Goal: Transaction & Acquisition: Subscribe to service/newsletter

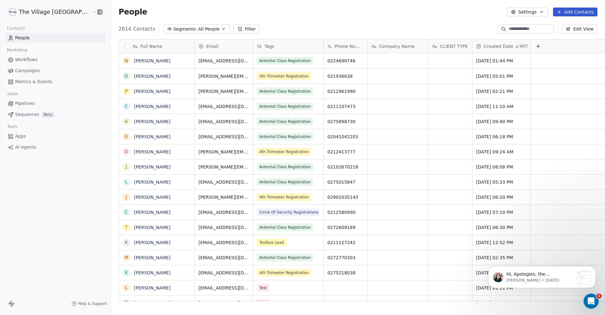
click at [575, 13] on button "Add Contacts" at bounding box center [575, 12] width 44 height 9
click at [570, 26] on span "Create new contact" at bounding box center [576, 25] width 43 height 7
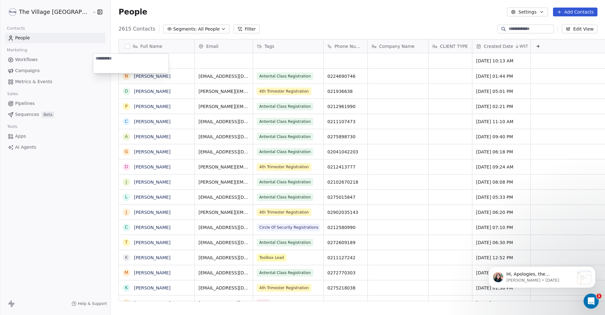
click at [280, 25] on html "The Village NZ Contacts People Marketing Workflows Campaigns Metrics & Events S…" at bounding box center [302, 157] width 605 height 315
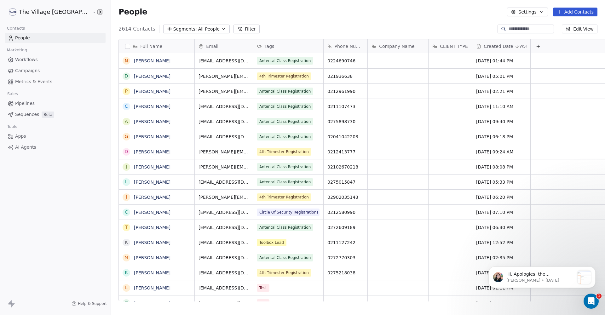
click at [559, 13] on icon at bounding box center [559, 11] width 5 height 5
drag, startPoint x: 438, startPoint y: 10, endPoint x: 234, endPoint y: 3, distance: 203.6
click at [437, 10] on html "The Village NZ Contacts People Marketing Workflows Campaigns Metrics & Events S…" at bounding box center [302, 157] width 605 height 315
click at [520, 28] on input at bounding box center [530, 29] width 44 height 6
type input "******"
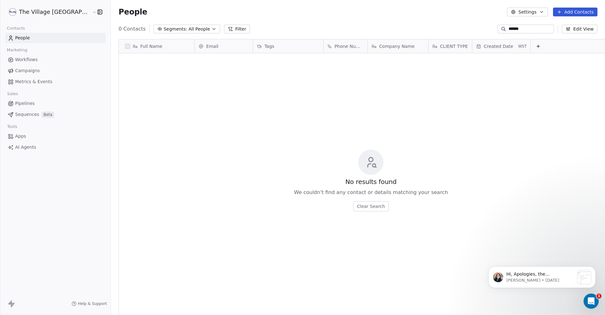
scroll to position [277, 520]
click at [508, 29] on input "******" at bounding box center [530, 29] width 44 height 6
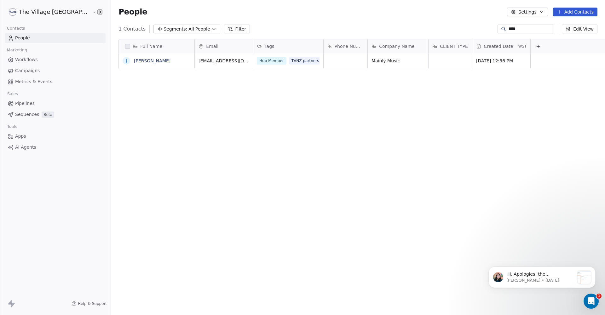
type input "****"
click at [124, 62] on button "grid" at bounding box center [126, 60] width 5 height 5
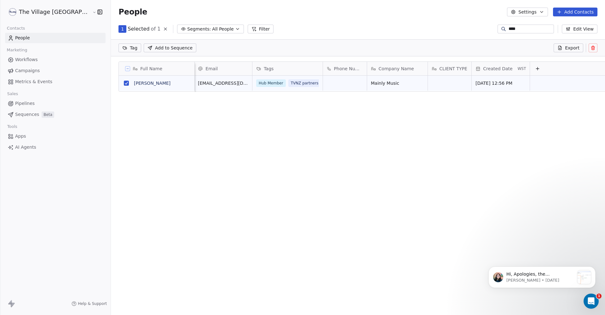
scroll to position [0, 1]
click at [276, 76] on div "Hub Member TVNZ partners" at bounding box center [294, 83] width 84 height 15
click at [256, 69] on icon at bounding box center [258, 68] width 5 height 5
click at [242, 82] on span "Manage property" at bounding box center [257, 82] width 38 height 6
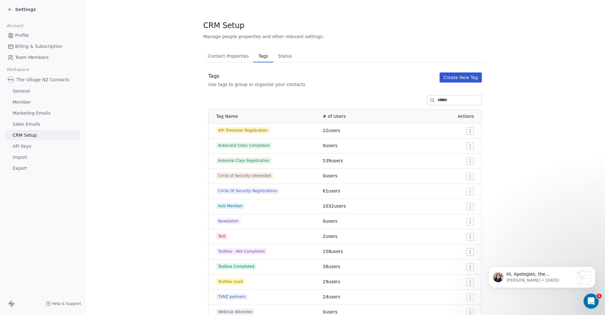
click at [228, 56] on span "Contact Properties" at bounding box center [228, 56] width 46 height 9
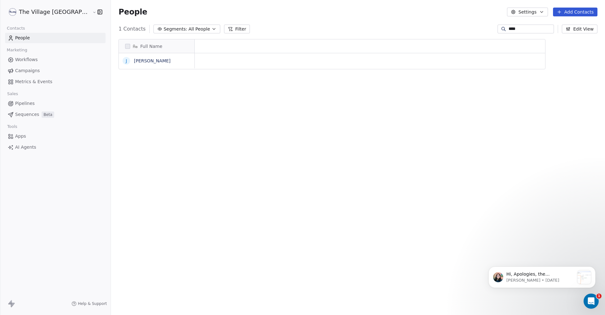
scroll to position [0, 0]
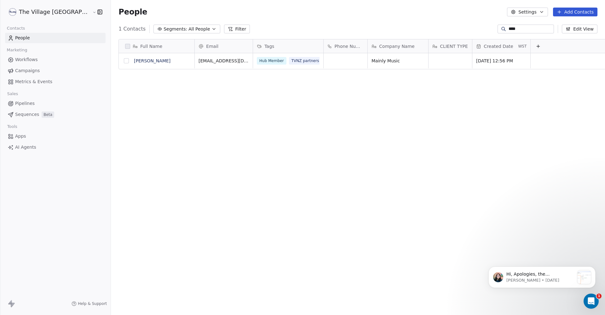
click at [124, 62] on button "grid" at bounding box center [126, 60] width 5 height 5
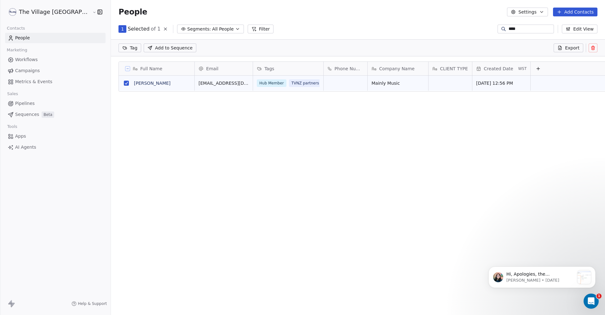
scroll to position [255, 520]
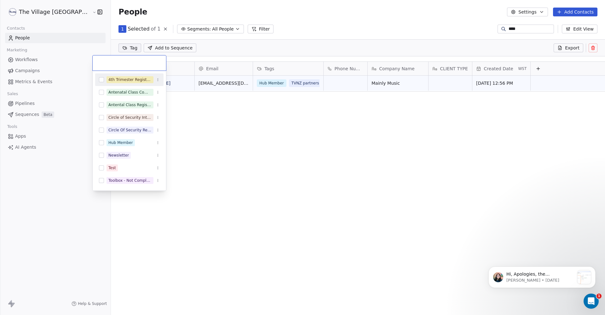
click at [108, 51] on html "The Village NZ Contacts People Marketing Workflows Campaigns Metrics & Events S…" at bounding box center [302, 157] width 605 height 315
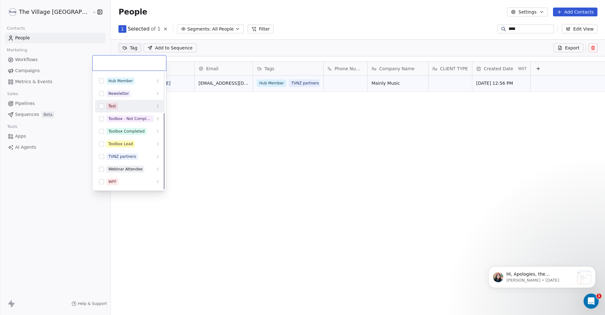
scroll to position [62, 0]
click at [100, 156] on button "Suggestions" at bounding box center [101, 156] width 5 height 5
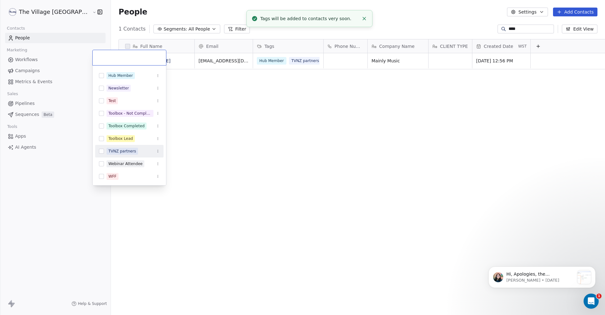
click at [254, 165] on html "The Village NZ Contacts People Marketing Workflows Campaigns Metrics & Events S…" at bounding box center [302, 157] width 605 height 315
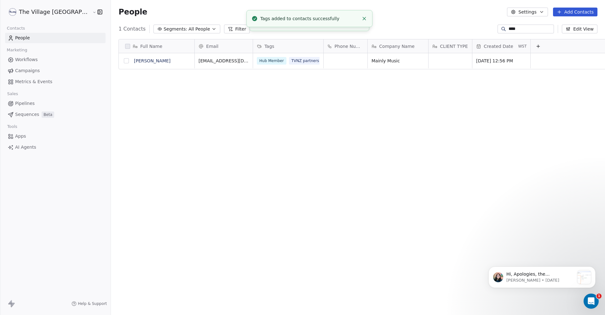
click at [124, 60] on button "grid" at bounding box center [126, 60] width 5 height 5
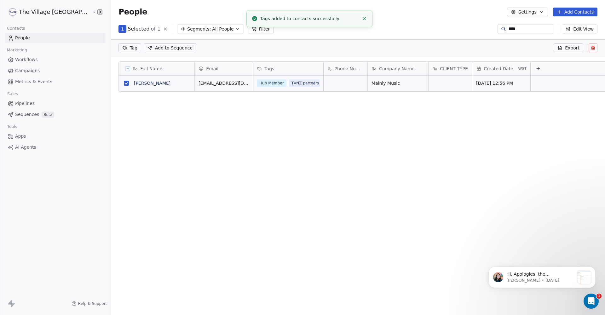
scroll to position [0, 0]
click at [104, 51] on html "The Village NZ Contacts People Marketing Workflows Campaigns Metrics & Events S…" at bounding box center [302, 157] width 605 height 315
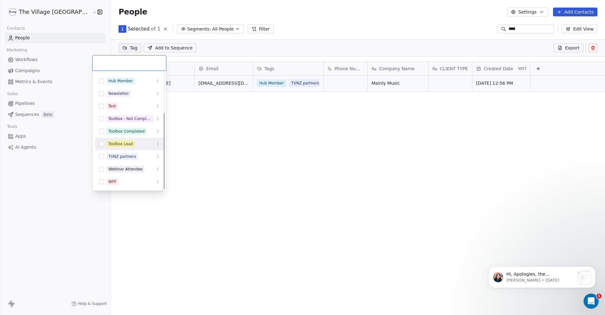
scroll to position [62, 0]
click at [239, 146] on html "The Village NZ Contacts People Marketing Workflows Campaigns Metrics & Events S…" at bounding box center [302, 157] width 605 height 315
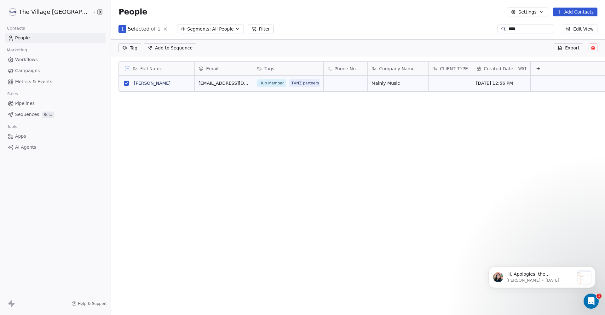
click at [211, 118] on div "Full Name [PERSON_NAME] Email Tags Phone Number Company Name CLIENT TYPE Create…" at bounding box center [358, 183] width 494 height 255
click at [124, 82] on button "grid" at bounding box center [126, 83] width 5 height 5
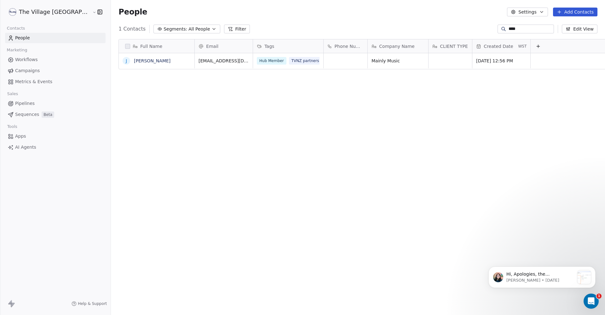
scroll to position [277, 520]
click at [561, 14] on icon at bounding box center [559, 11] width 5 height 5
click at [561, 36] on span "Import from CSV" at bounding box center [573, 35] width 37 height 7
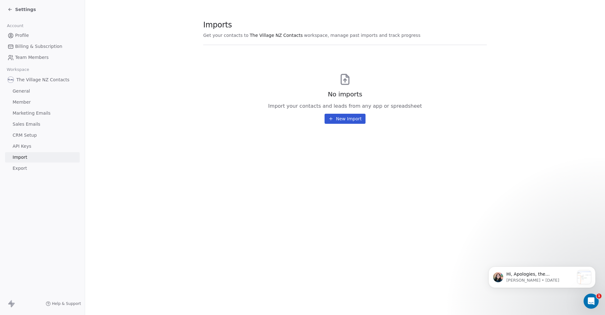
click at [344, 121] on button "New Import" at bounding box center [344, 119] width 41 height 10
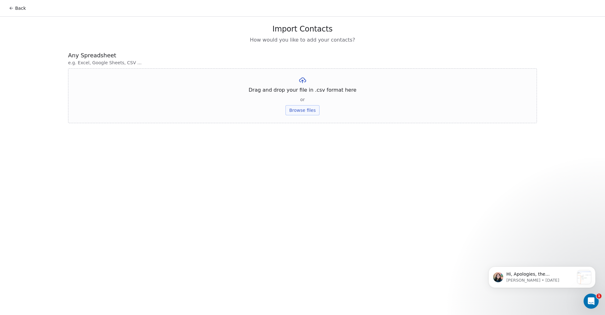
click at [306, 111] on button "Browse files" at bounding box center [302, 110] width 34 height 10
click at [338, 80] on icon at bounding box center [339, 79] width 5 height 5
click at [14, 10] on button "Back" at bounding box center [17, 8] width 25 height 11
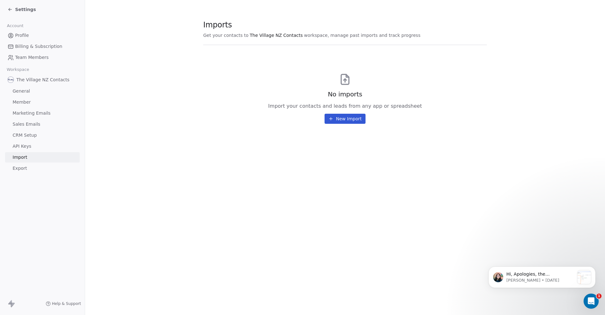
click at [11, 12] on icon at bounding box center [10, 9] width 5 height 5
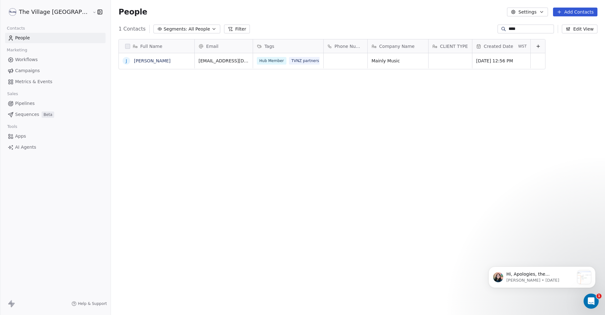
scroll to position [277, 520]
click at [22, 36] on span "People" at bounding box center [22, 38] width 15 height 7
click at [523, 29] on input "****" at bounding box center [530, 29] width 44 height 6
type input "*"
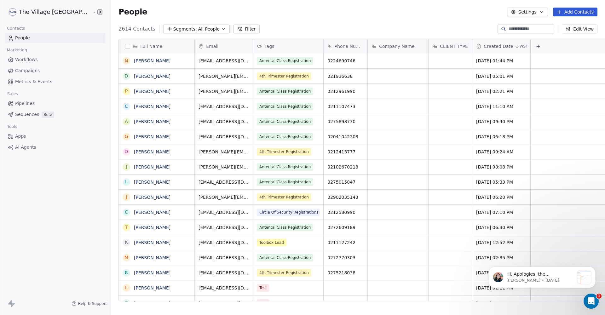
click at [560, 9] on icon at bounding box center [559, 11] width 5 height 5
click at [560, 37] on span "Import from CSV" at bounding box center [573, 35] width 37 height 7
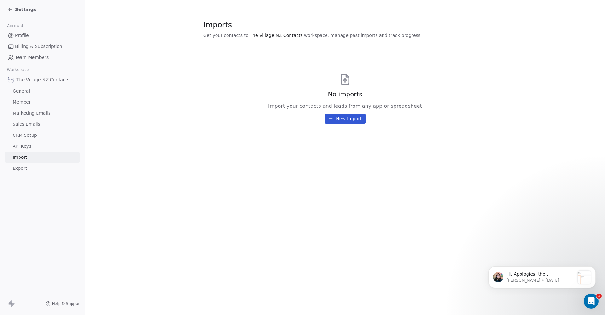
click at [340, 122] on button "New Import" at bounding box center [344, 119] width 41 height 10
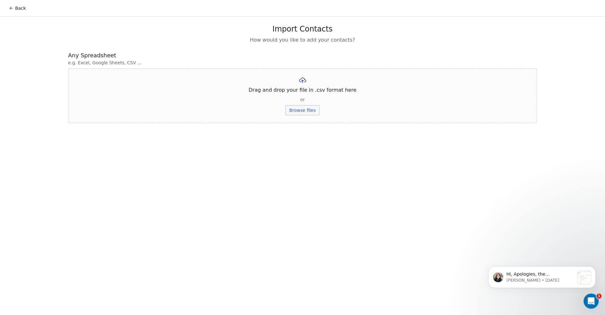
click at [304, 110] on button "Browse files" at bounding box center [302, 110] width 34 height 10
click at [305, 94] on button "Upload" at bounding box center [302, 93] width 23 height 10
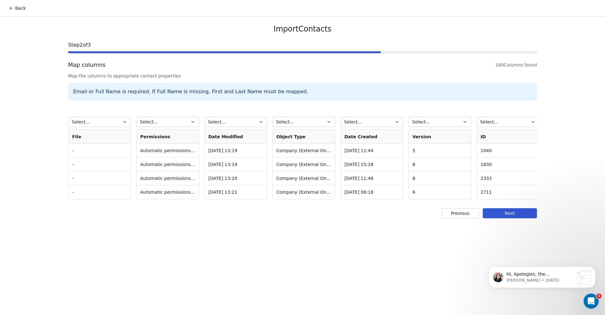
click at [11, 8] on icon at bounding box center [11, 8] width 3 height 0
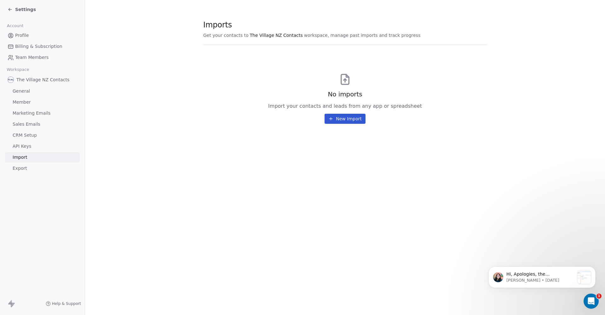
click at [345, 119] on button "New Import" at bounding box center [344, 119] width 41 height 10
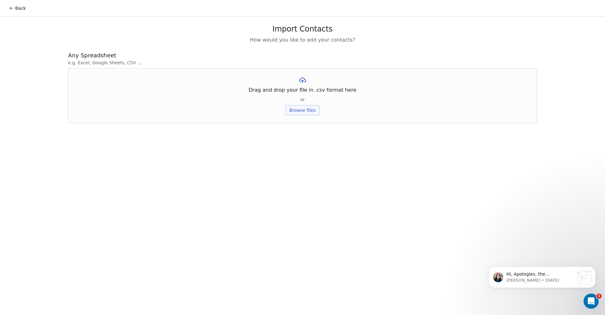
click at [304, 113] on button "Browse files" at bounding box center [302, 110] width 34 height 10
click at [300, 92] on button "Upload" at bounding box center [302, 93] width 23 height 10
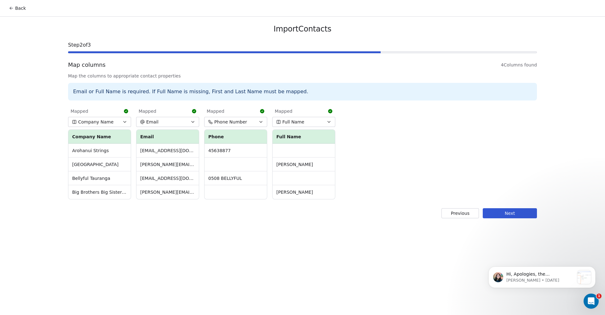
click at [500, 214] on button "Next" at bounding box center [510, 213] width 54 height 10
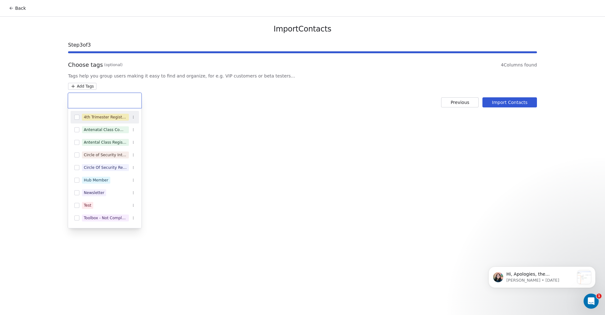
click at [90, 88] on html "Back Import Contacts Step 3 of 3 Choose tags (optional) 4 Columns found Tags he…" at bounding box center [302, 157] width 605 height 315
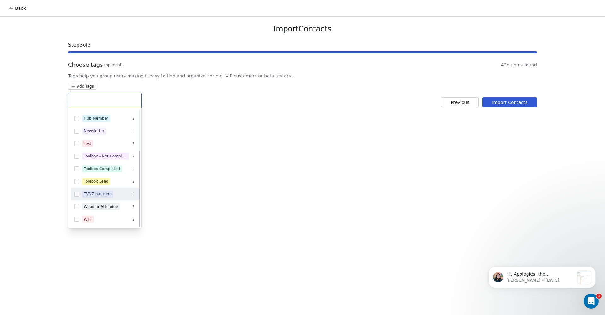
scroll to position [62, 0]
drag, startPoint x: 77, startPoint y: 218, endPoint x: 95, endPoint y: 215, distance: 18.0
click at [77, 218] on button "Suggestions" at bounding box center [76, 219] width 5 height 5
click at [519, 103] on html "Back Import Contacts Step 3 of 3 Choose tags (optional) 4 Columns found Tags he…" at bounding box center [302, 157] width 605 height 315
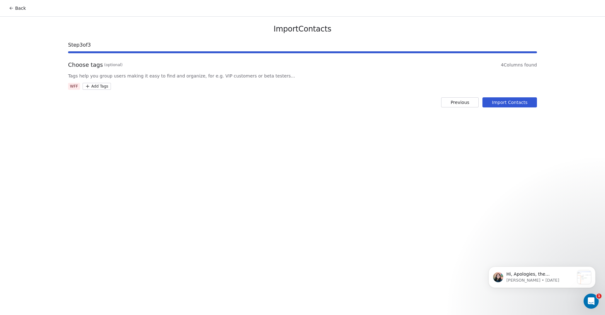
click at [514, 103] on button "Import Contacts" at bounding box center [509, 102] width 54 height 10
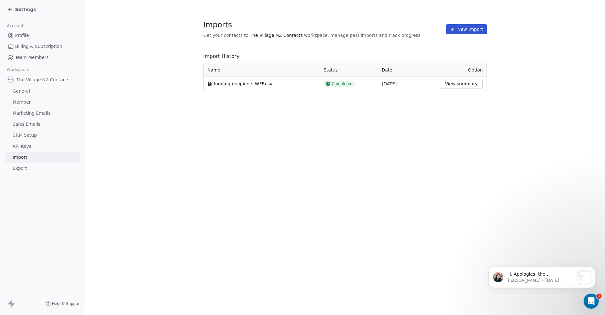
click at [450, 82] on button "View summary" at bounding box center [461, 84] width 43 height 10
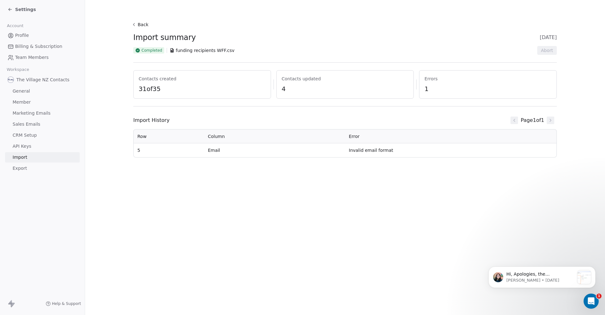
click at [189, 52] on span "funding recipients WFF.csv" at bounding box center [205, 50] width 59 height 6
click at [463, 125] on div "Import History Page 1 of 1" at bounding box center [344, 120] width 423 height 13
click at [139, 21] on button "Back" at bounding box center [141, 24] width 20 height 11
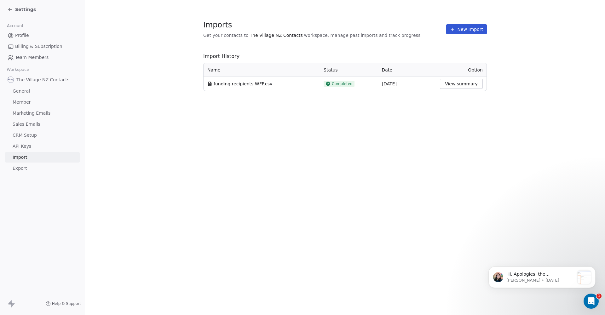
click at [20, 90] on span "General" at bounding box center [21, 91] width 17 height 7
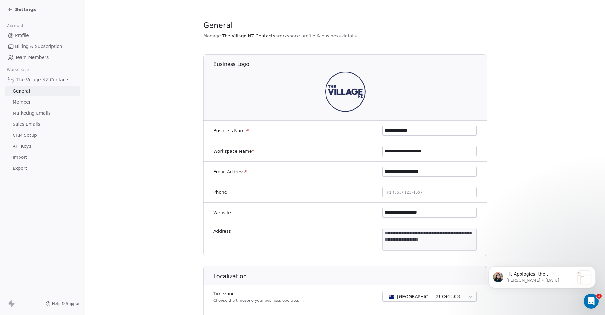
click at [29, 104] on span "Member" at bounding box center [22, 102] width 18 height 7
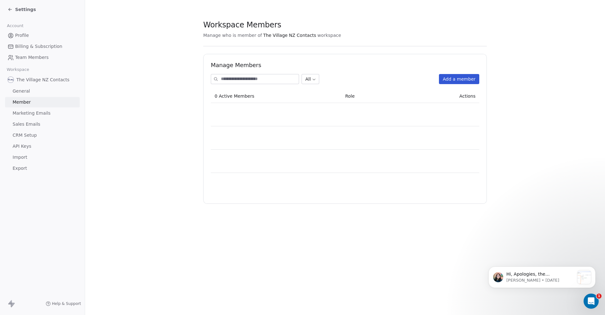
click at [32, 78] on span "The Village NZ Contacts" at bounding box center [42, 80] width 53 height 6
click at [48, 80] on span "The Village NZ Contacts" at bounding box center [42, 80] width 53 height 6
click at [30, 81] on span "The Village NZ Contacts" at bounding box center [42, 80] width 53 height 6
drag, startPoint x: 23, startPoint y: 158, endPoint x: 27, endPoint y: 158, distance: 4.1
click at [23, 158] on span "Import" at bounding box center [20, 157] width 14 height 7
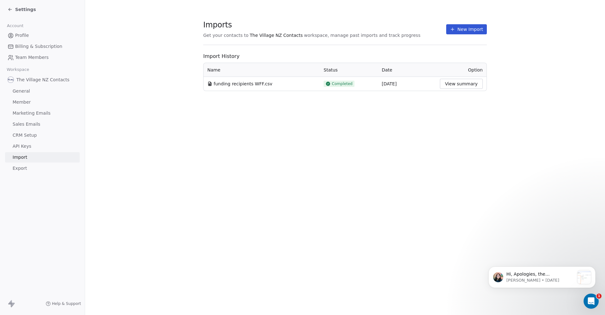
click at [214, 26] on span "Imports" at bounding box center [311, 24] width 217 height 9
click at [44, 113] on span "Marketing Emails" at bounding box center [32, 113] width 38 height 7
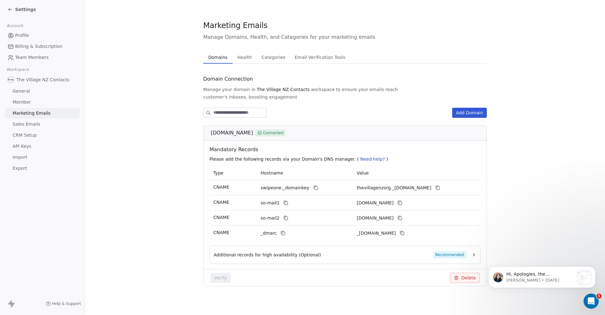
click at [30, 125] on span "Sales Emails" at bounding box center [27, 124] width 28 height 7
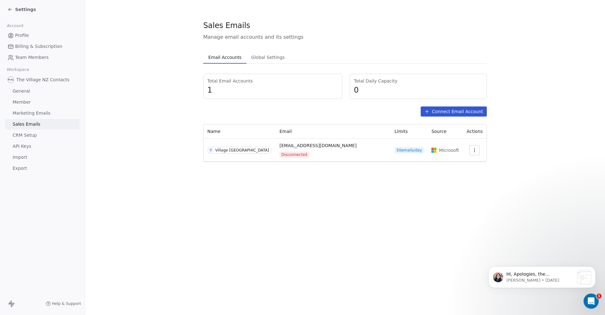
click at [20, 158] on span "Import" at bounding box center [20, 157] width 14 height 7
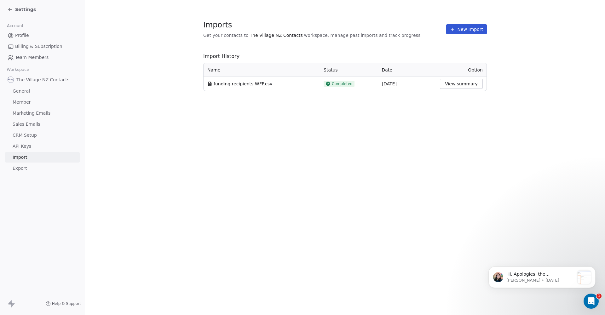
click at [18, 170] on span "Export" at bounding box center [20, 168] width 14 height 7
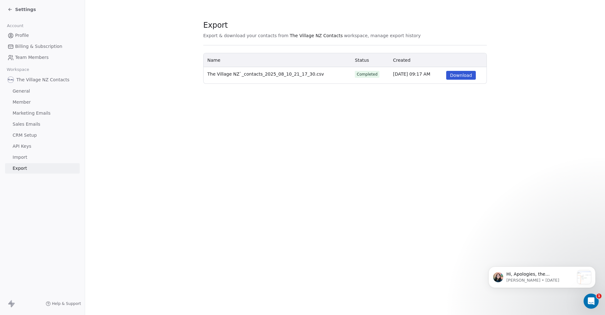
click at [23, 160] on span "Import" at bounding box center [20, 157] width 14 height 7
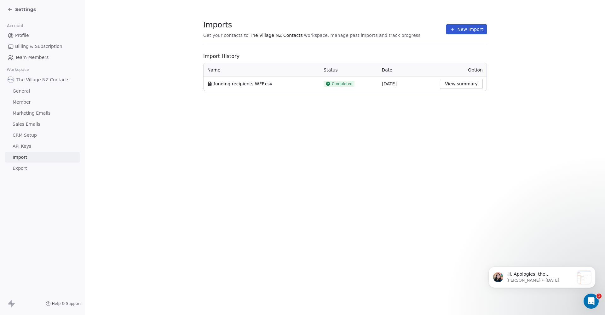
click at [12, 11] on icon at bounding box center [10, 9] width 5 height 5
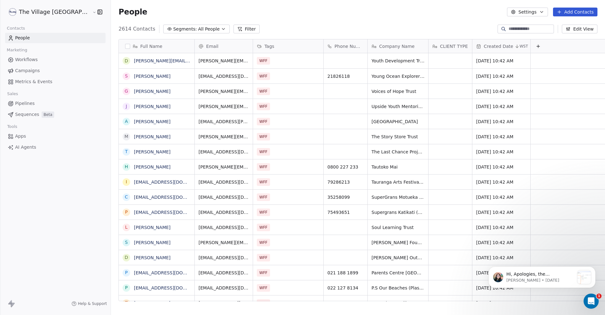
click at [508, 29] on input at bounding box center [530, 29] width 44 height 6
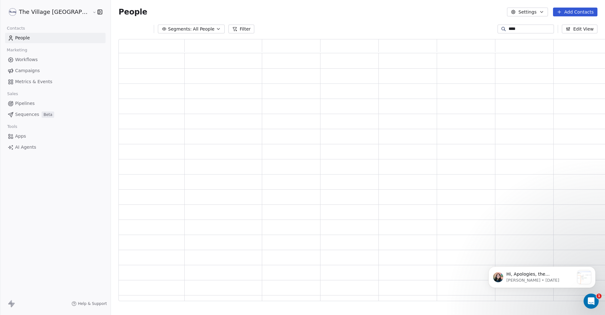
type input "****"
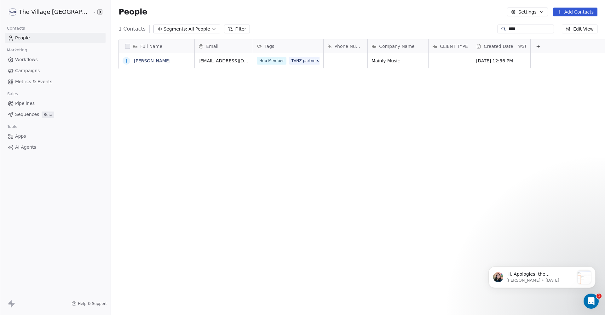
scroll to position [277, 520]
click at [0, 0] on button "grid" at bounding box center [0, 0] width 0 height 0
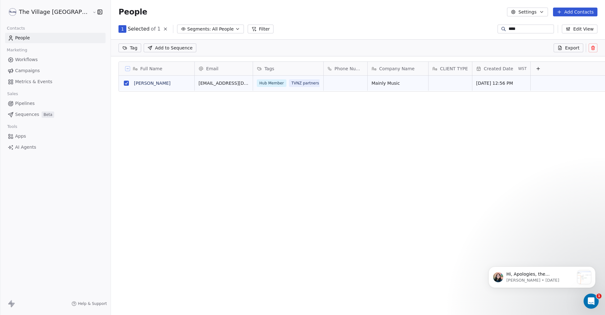
click at [104, 48] on html "The Village NZ Contacts People Marketing Workflows Campaigns Metrics & Events S…" at bounding box center [302, 157] width 605 height 315
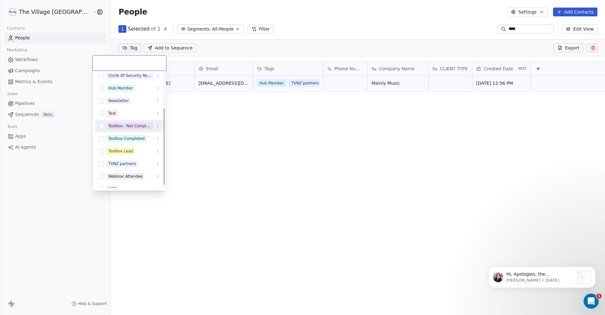
scroll to position [55, 0]
click at [219, 161] on html "The Village NZ Contacts People Marketing Workflows Campaigns Metrics & Events S…" at bounding box center [302, 157] width 605 height 315
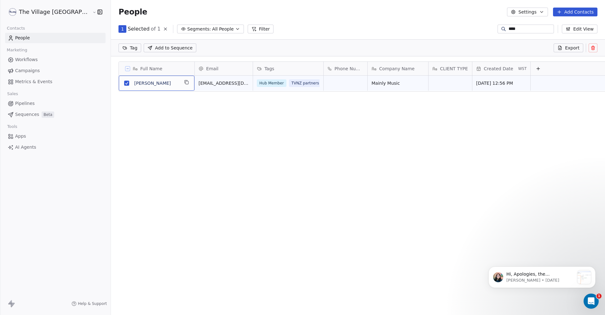
drag, startPoint x: 152, startPoint y: 85, endPoint x: 144, endPoint y: 85, distance: 8.5
click at [24, 39] on span "People" at bounding box center [22, 38] width 15 height 7
drag, startPoint x: 491, startPoint y: 29, endPoint x: 486, endPoint y: 29, distance: 5.4
click at [486, 29] on div "1 Selected of 1 Segments: All People Filter **** Edit View" at bounding box center [358, 29] width 494 height 10
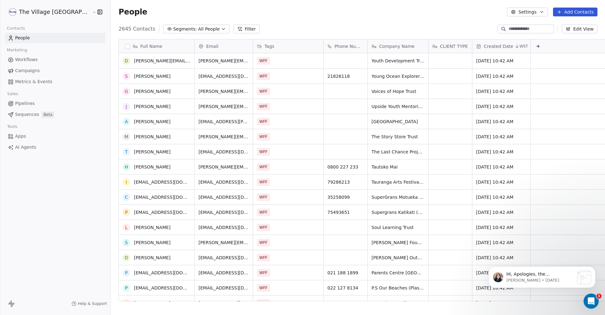
scroll to position [32, 0]
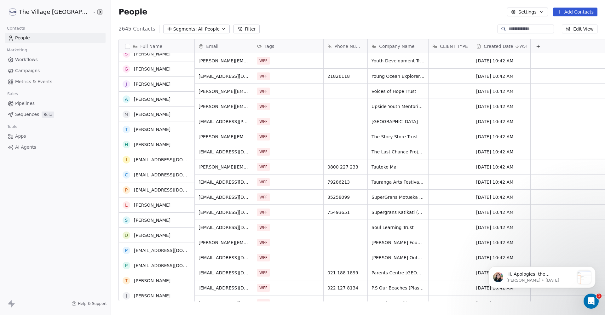
click at [126, 165] on div "d [PERSON_NAME][EMAIL_ADDRESS][PERSON_NAME][DOMAIN_NAME] S [PERSON_NAME] G [PER…" at bounding box center [157, 177] width 76 height 248
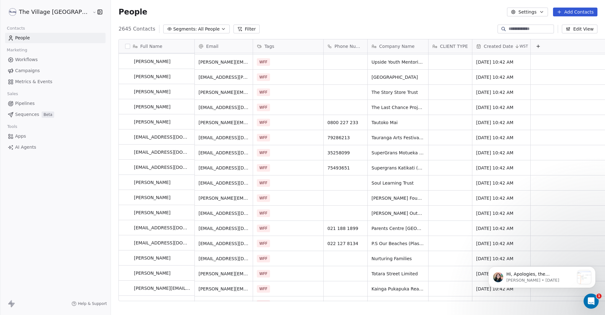
scroll to position [45, 0]
click at [134, 123] on link "[PERSON_NAME]" at bounding box center [152, 121] width 37 height 5
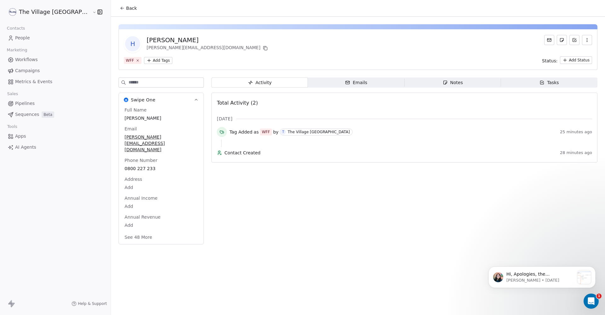
click at [126, 9] on span "Back" at bounding box center [131, 8] width 11 height 6
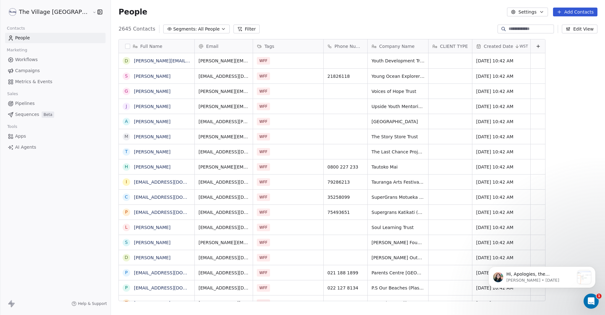
scroll to position [277, 520]
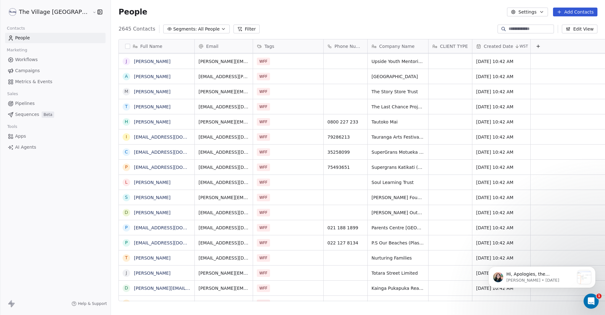
click at [527, 31] on input at bounding box center [530, 29] width 44 height 6
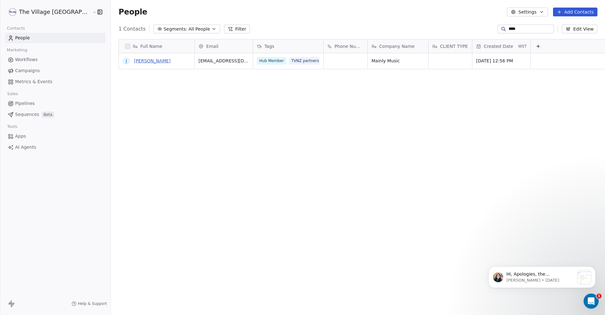
type input "****"
click at [134, 62] on link "[PERSON_NAME]" at bounding box center [152, 60] width 37 height 5
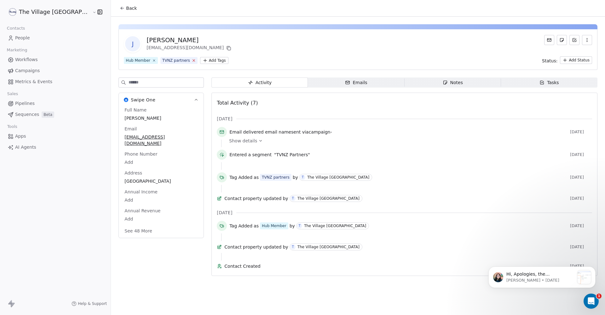
click at [192, 61] on icon at bounding box center [194, 60] width 4 height 4
click at [120, 9] on icon at bounding box center [122, 8] width 5 height 5
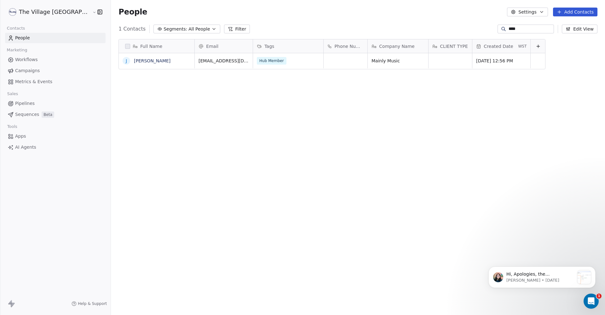
scroll to position [277, 520]
click at [27, 59] on span "Workflows" at bounding box center [26, 59] width 23 height 7
click at [28, 71] on span "Campaigns" at bounding box center [27, 70] width 25 height 7
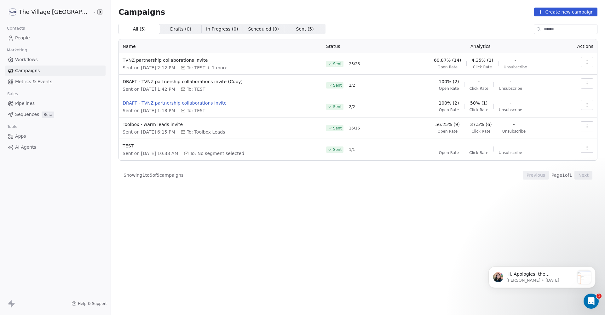
click at [168, 102] on span "DRAFT - TVNZ partnership collaborations invite" at bounding box center [221, 103] width 196 height 6
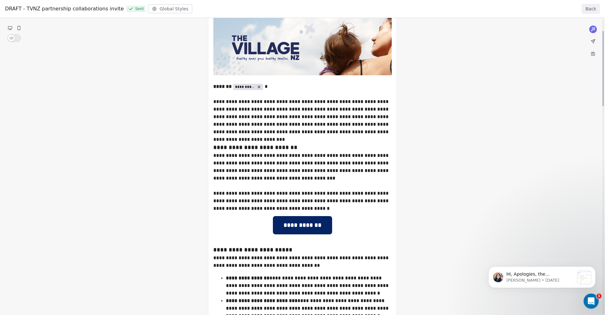
scroll to position [43, 0]
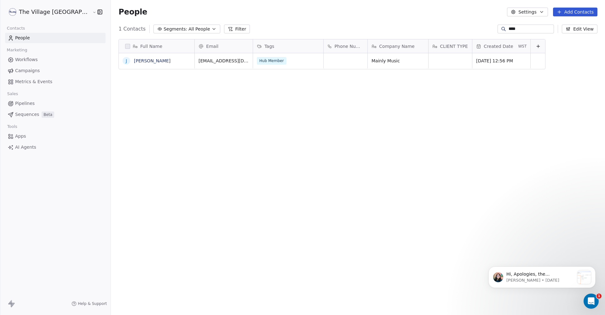
scroll to position [277, 520]
click at [34, 60] on span "Workflows" at bounding box center [26, 59] width 23 height 7
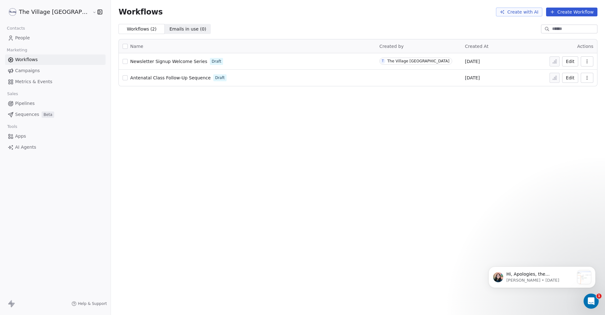
click at [20, 70] on span "Campaigns" at bounding box center [27, 70] width 25 height 7
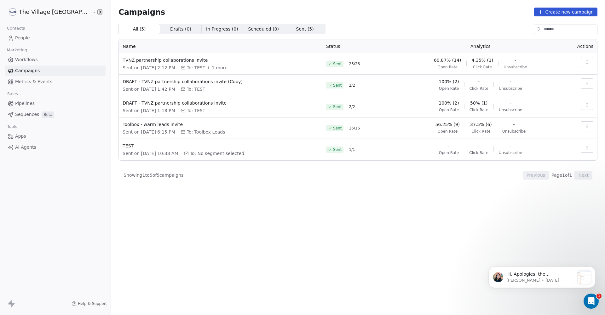
click at [170, 27] on span "Drafts ( 0 )" at bounding box center [180, 29] width 21 height 7
click at [119, 28] on span "All ( 5 ) All ( 5 )" at bounding box center [138, 29] width 41 height 10
click at [168, 105] on span "DRAFT - TVNZ partnership collaborations invite" at bounding box center [221, 103] width 196 height 6
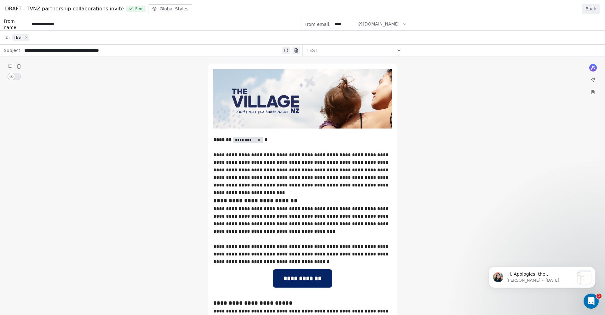
drag, startPoint x: 277, startPoint y: 259, endPoint x: 241, endPoint y: 186, distance: 81.7
drag, startPoint x: 214, startPoint y: 154, endPoint x: 300, endPoint y: 169, distance: 88.0
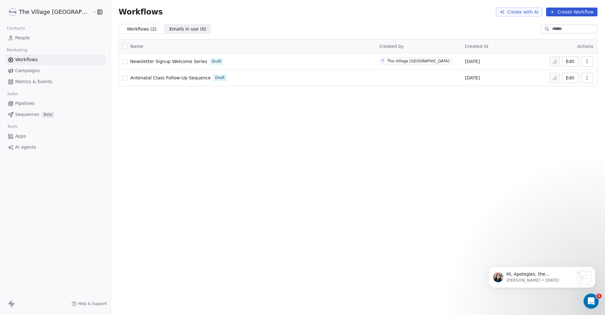
click at [31, 72] on span "Campaigns" at bounding box center [27, 70] width 25 height 7
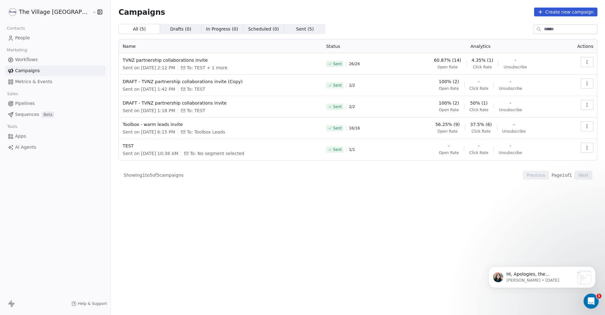
click at [592, 60] on button "button" at bounding box center [587, 62] width 13 height 10
click at [552, 114] on span "Duplicate" at bounding box center [549, 117] width 24 height 8
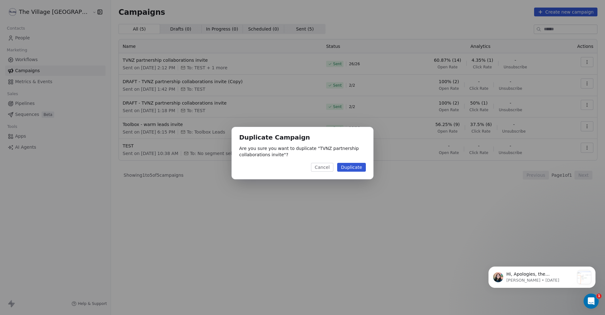
click at [352, 169] on button "Duplicate" at bounding box center [351, 167] width 29 height 9
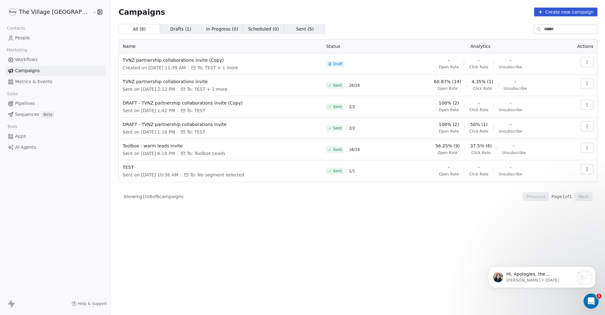
click at [587, 61] on icon "button" at bounding box center [586, 62] width 5 height 5
click at [559, 84] on div "Rename" at bounding box center [544, 86] width 35 height 10
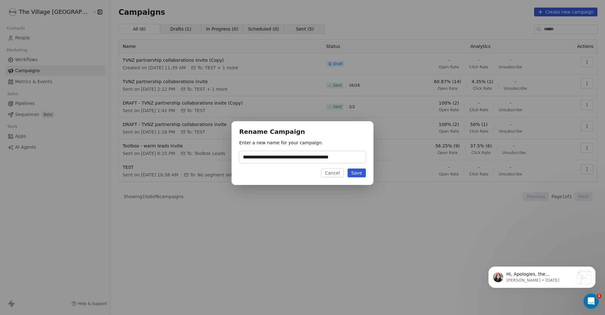
click at [252, 157] on input "**********" at bounding box center [302, 157] width 126 height 12
click at [345, 157] on input "**********" at bounding box center [302, 157] width 126 height 12
type input "**********"
click at [358, 174] on button "Save" at bounding box center [356, 173] width 18 height 9
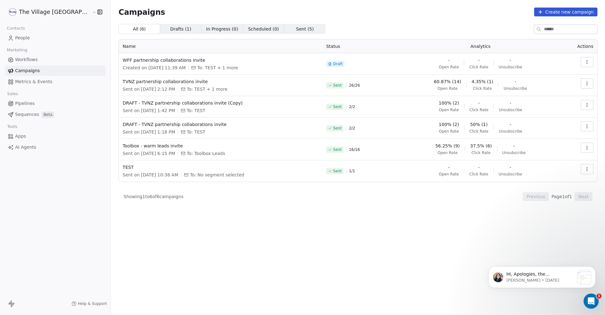
drag, startPoint x: 250, startPoint y: 181, endPoint x: 246, endPoint y: 174, distance: 8.9
click at [249, 180] on td "TEST Sent on [DATE] 10:38 AM To: No segment selected" at bounding box center [220, 170] width 203 height 21
click at [583, 66] on button "button" at bounding box center [587, 62] width 13 height 10
click at [557, 73] on div "Edit" at bounding box center [559, 76] width 64 height 10
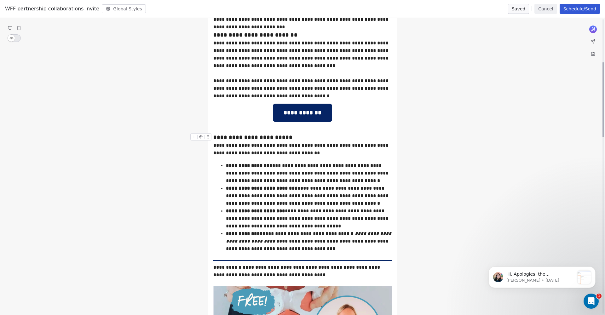
scroll to position [174, 0]
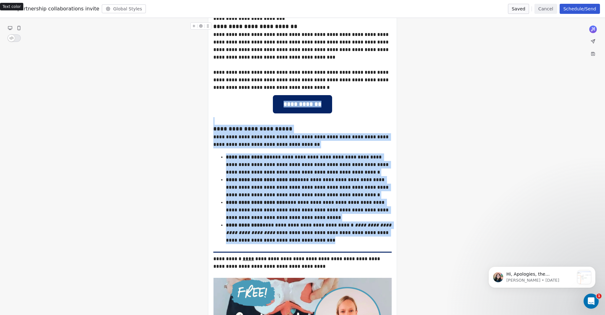
drag, startPoint x: 293, startPoint y: 241, endPoint x: 235, endPoint y: 30, distance: 218.6
click at [273, 78] on div "**********" at bounding box center [302, 80] width 178 height 23
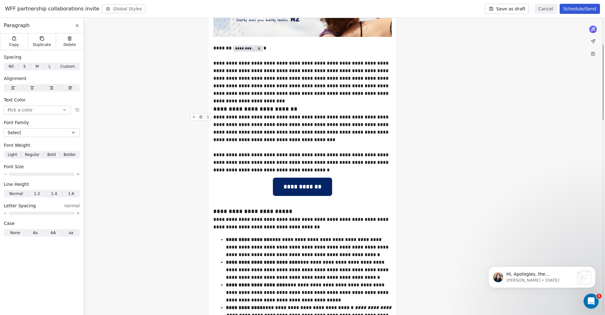
scroll to position [91, 0]
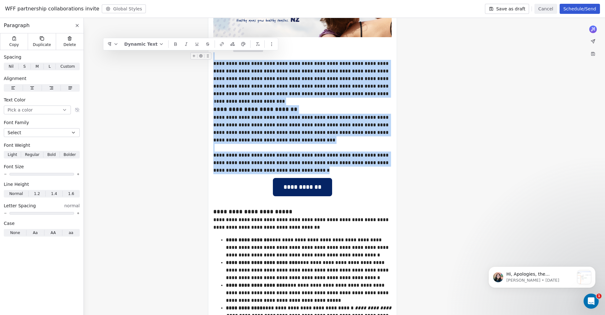
drag, startPoint x: 243, startPoint y: 137, endPoint x: 219, endPoint y: 55, distance: 85.3
copy div "**********"
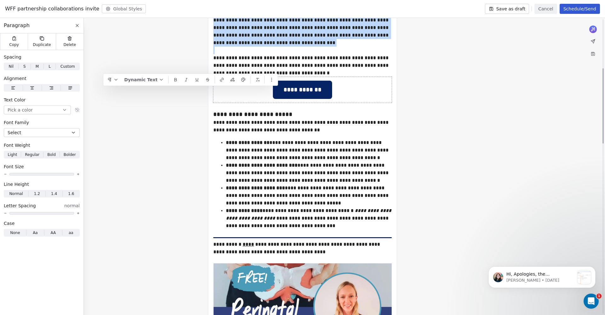
scroll to position [194, 0]
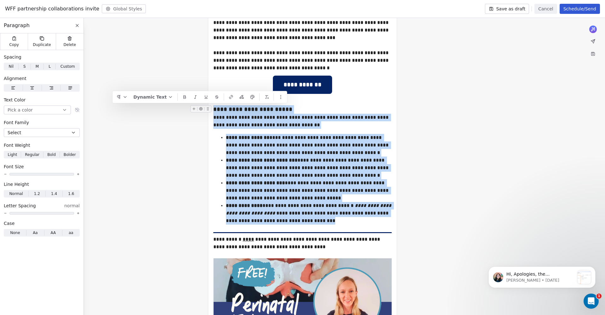
drag, startPoint x: 291, startPoint y: 220, endPoint x: 215, endPoint y: 111, distance: 132.6
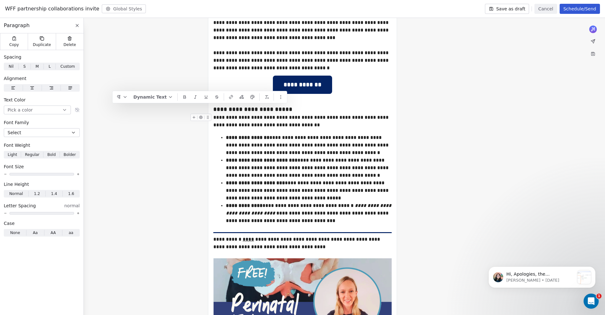
drag, startPoint x: 266, startPoint y: 130, endPoint x: 269, endPoint y: 121, distance: 9.1
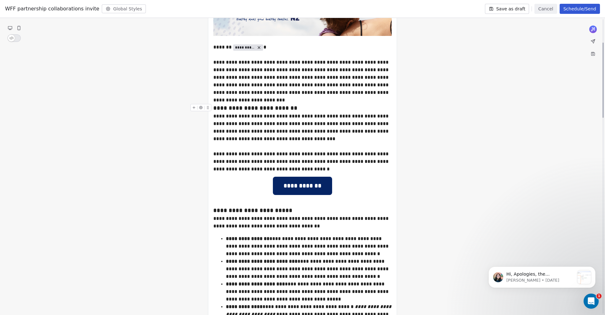
scroll to position [92, 0]
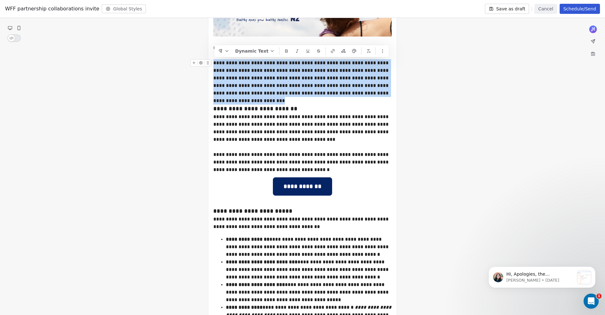
drag, startPoint x: 372, startPoint y: 94, endPoint x: 214, endPoint y: 65, distance: 161.0
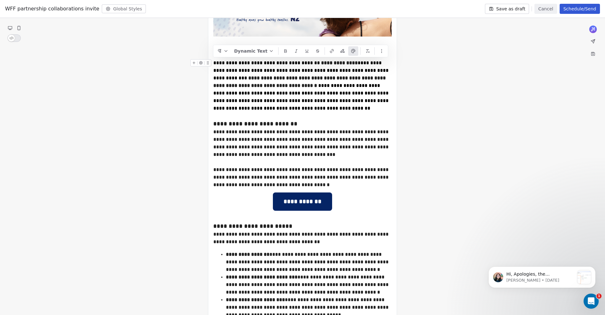
click at [271, 82] on div "**********" at bounding box center [302, 85] width 178 height 53
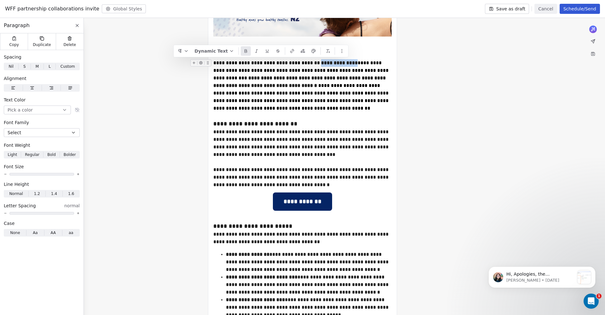
drag, startPoint x: 320, startPoint y: 64, endPoint x: 348, endPoint y: 64, distance: 28.7
click at [314, 80] on strong "**********" at bounding box center [300, 82] width 174 height 12
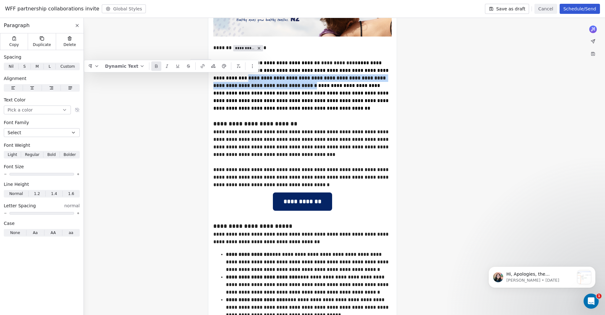
drag, startPoint x: 238, startPoint y: 82, endPoint x: 214, endPoint y: 78, distance: 24.1
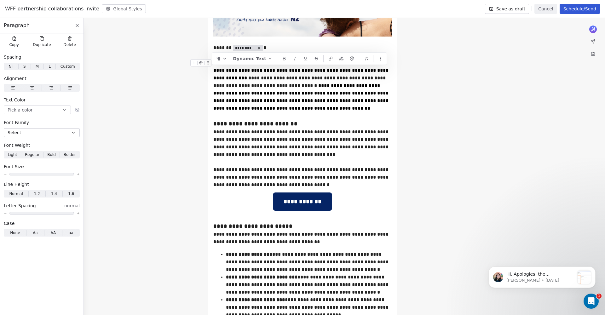
click at [290, 85] on span "**********" at bounding box center [301, 96] width 176 height 27
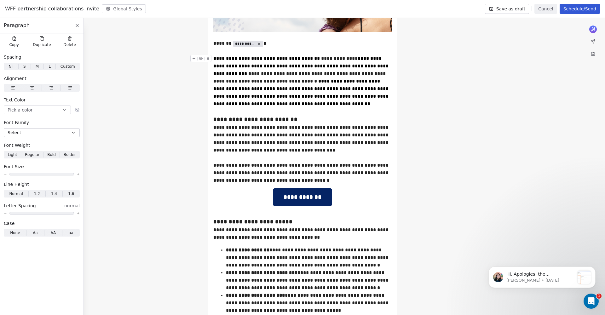
click at [349, 58] on span "**********" at bounding box center [301, 66] width 176 height 20
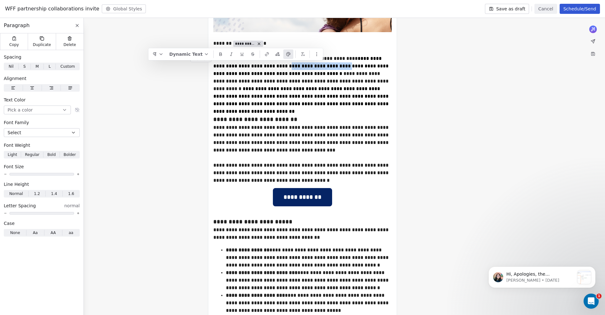
drag, startPoint x: 299, startPoint y: 67, endPoint x: 261, endPoint y: 67, distance: 37.8
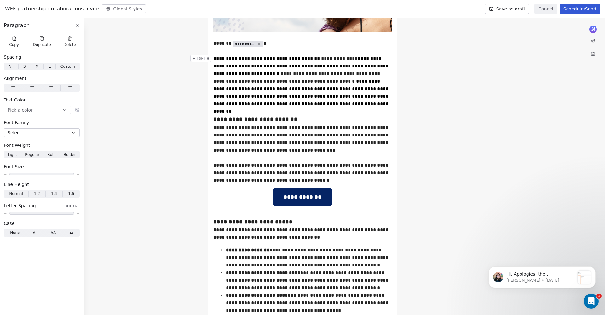
drag, startPoint x: 239, startPoint y: 66, endPoint x: 303, endPoint y: 77, distance: 64.5
click at [240, 66] on span "**********" at bounding box center [301, 66] width 176 height 20
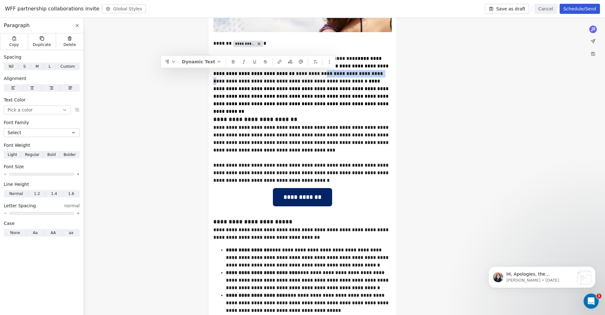
drag, startPoint x: 279, startPoint y: 74, endPoint x: 334, endPoint y: 76, distance: 54.9
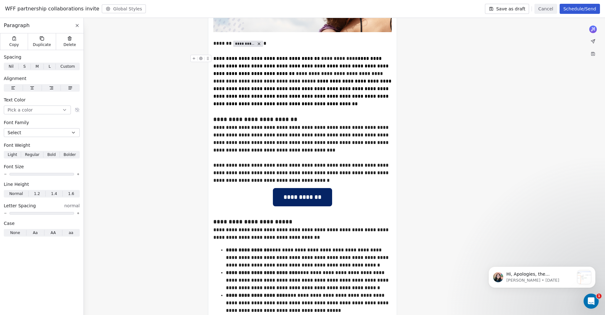
drag, startPoint x: 384, startPoint y: 97, endPoint x: 397, endPoint y: 100, distance: 12.9
click at [384, 97] on span "**********" at bounding box center [302, 92] width 179 height 27
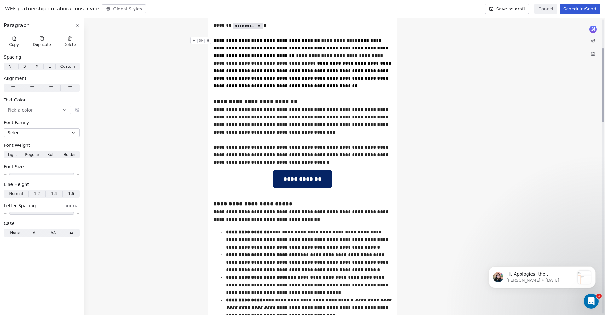
scroll to position [115, 0]
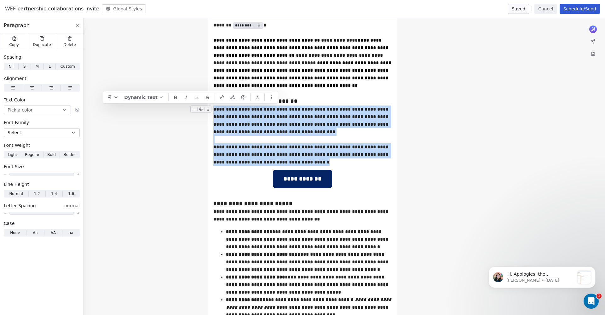
drag, startPoint x: 260, startPoint y: 153, endPoint x: 215, endPoint y: 110, distance: 62.4
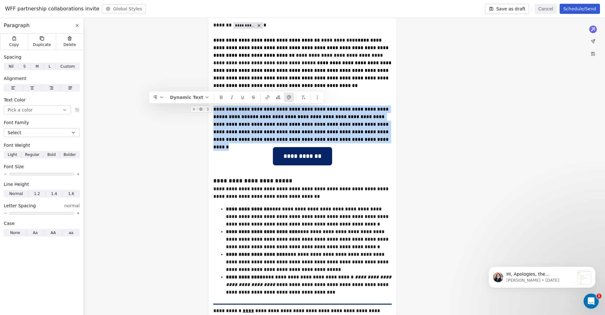
click at [287, 121] on div "**********" at bounding box center [302, 125] width 178 height 38
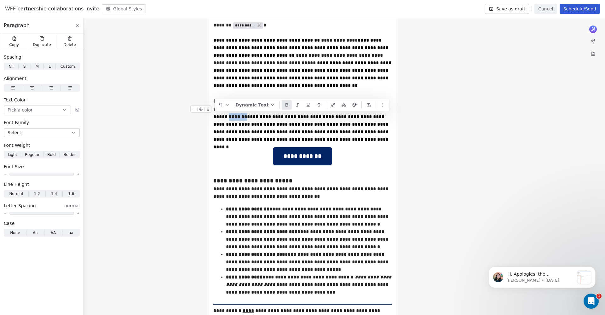
drag, startPoint x: 223, startPoint y: 116, endPoint x: 216, endPoint y: 116, distance: 7.2
click at [232, 119] on div "**********" at bounding box center [302, 125] width 178 height 38
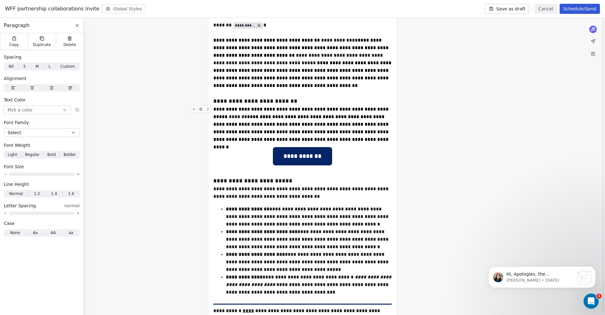
scroll to position [115, 0]
click at [346, 139] on div "**********" at bounding box center [302, 124] width 178 height 38
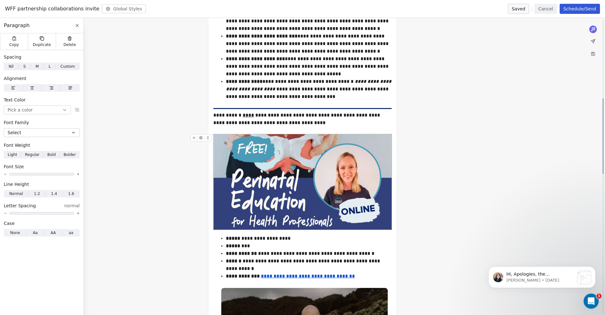
scroll to position [311, 0]
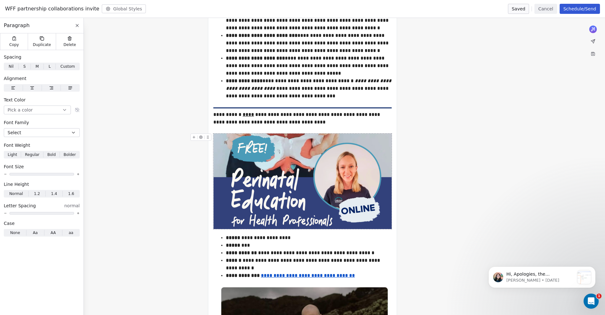
click at [279, 150] on img at bounding box center [302, 181] width 178 height 95
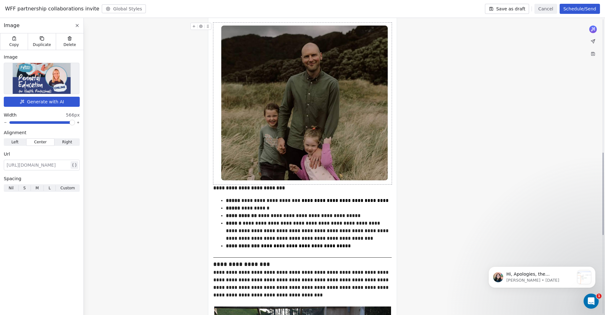
scroll to position [480, 0]
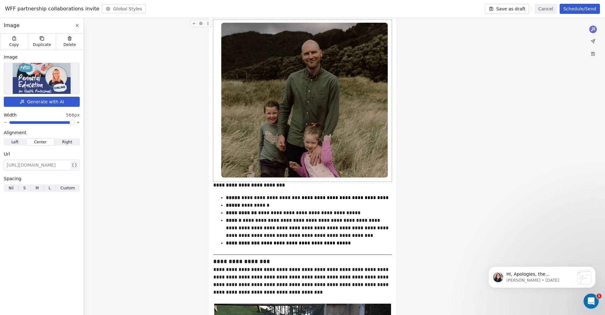
click at [325, 157] on img at bounding box center [302, 100] width 178 height 161
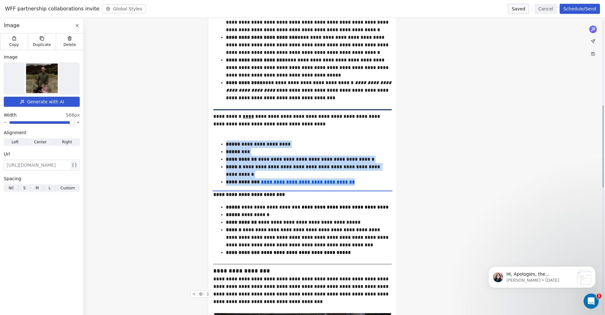
scroll to position [310, 0]
